Goal: Task Accomplishment & Management: Manage account settings

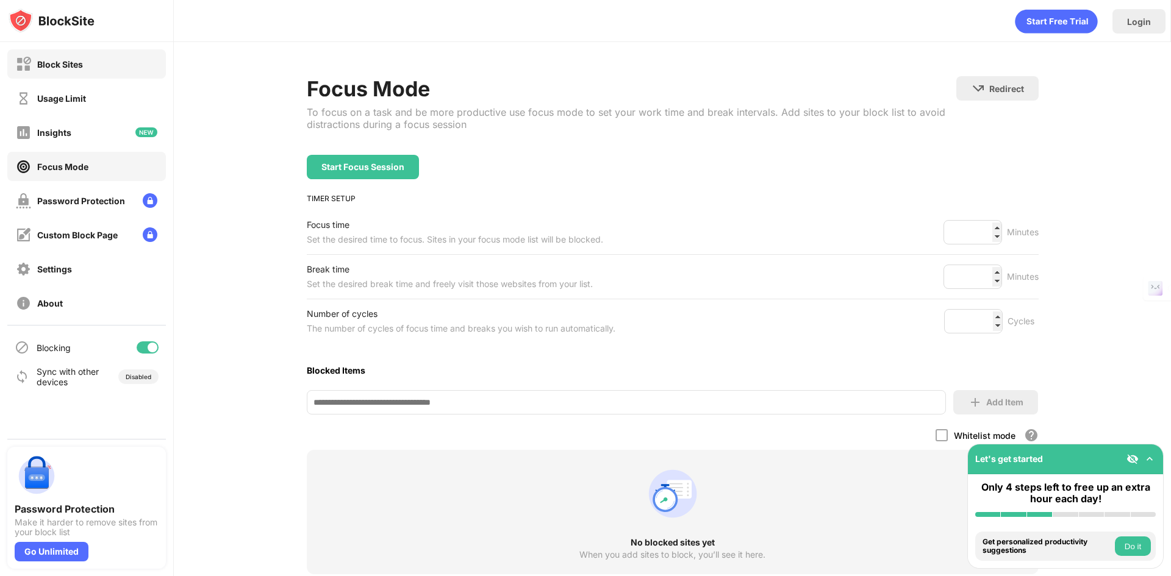
click at [72, 52] on div "Block Sites" at bounding box center [86, 63] width 159 height 29
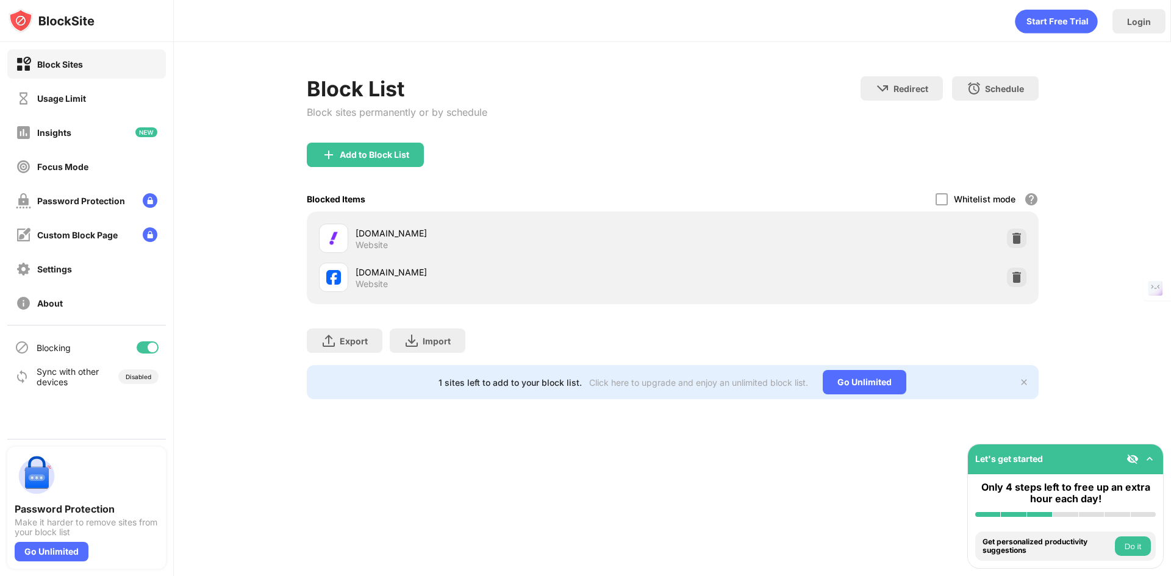
click at [1026, 280] on div "facebook.com Website" at bounding box center [672, 277] width 717 height 39
click at [1015, 285] on div at bounding box center [1017, 278] width 20 height 20
